Goal: Check status

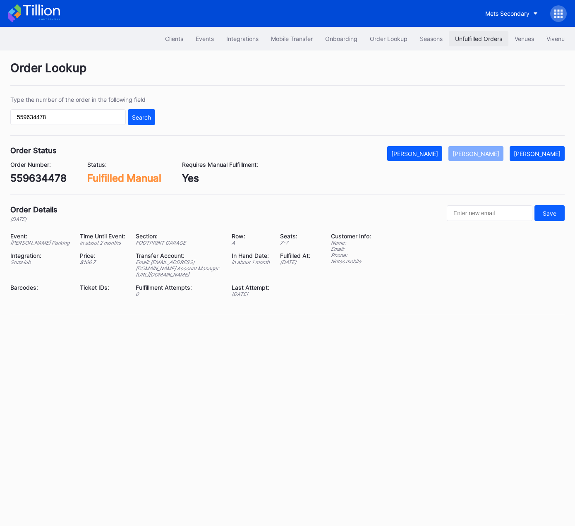
click at [482, 37] on div "Unfulfilled Orders" at bounding box center [478, 38] width 47 height 7
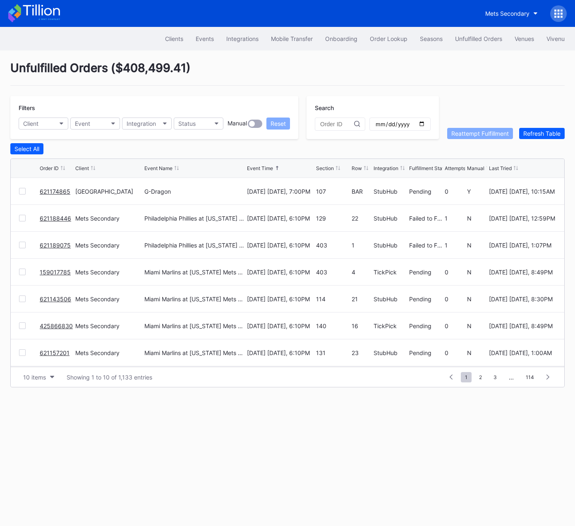
click at [444, 71] on div "Unfulfilled Orders ( $408,499.41 )" at bounding box center [287, 73] width 555 height 25
